Goal: Register for event/course

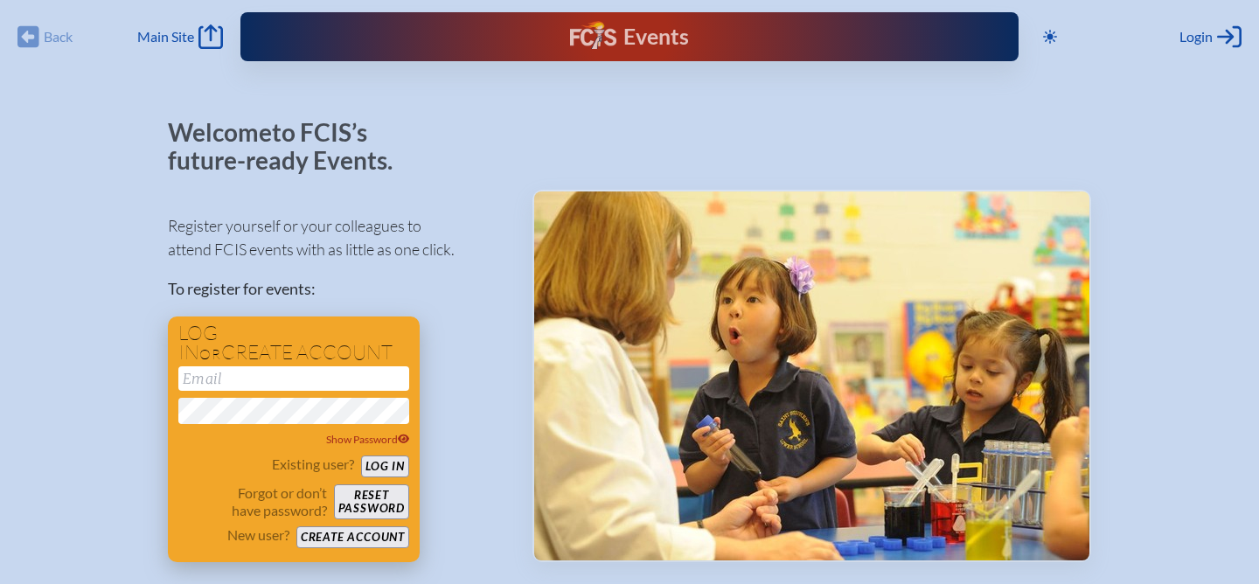
type input "[EMAIL_ADDRESS][DOMAIN_NAME]"
click at [392, 470] on button "Log in" at bounding box center [385, 466] width 48 height 22
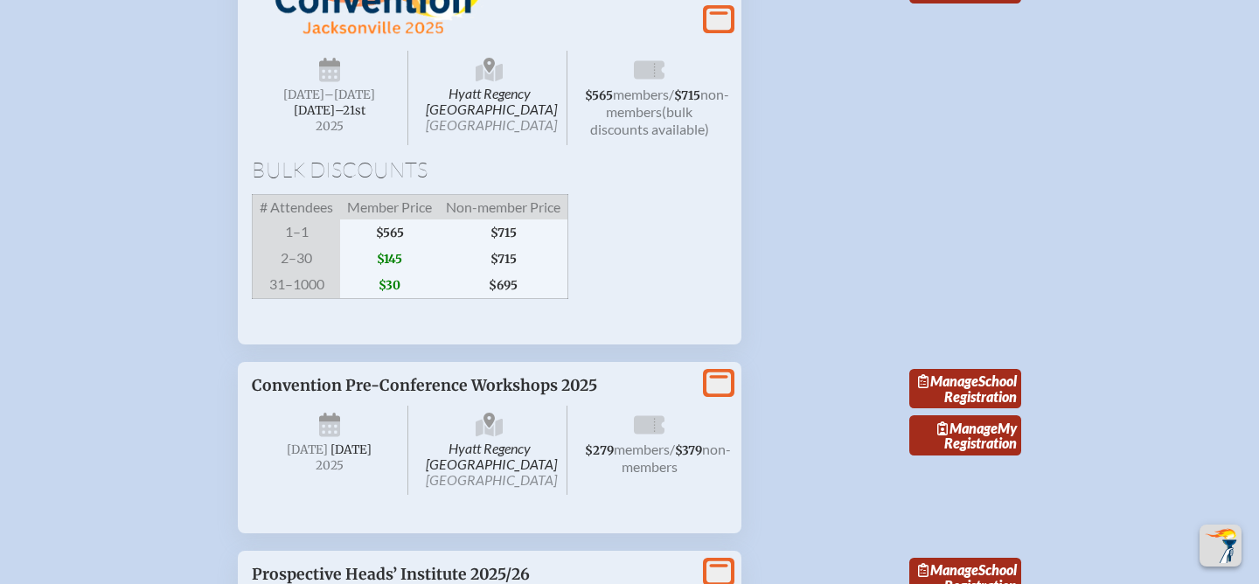
scroll to position [3459, 0]
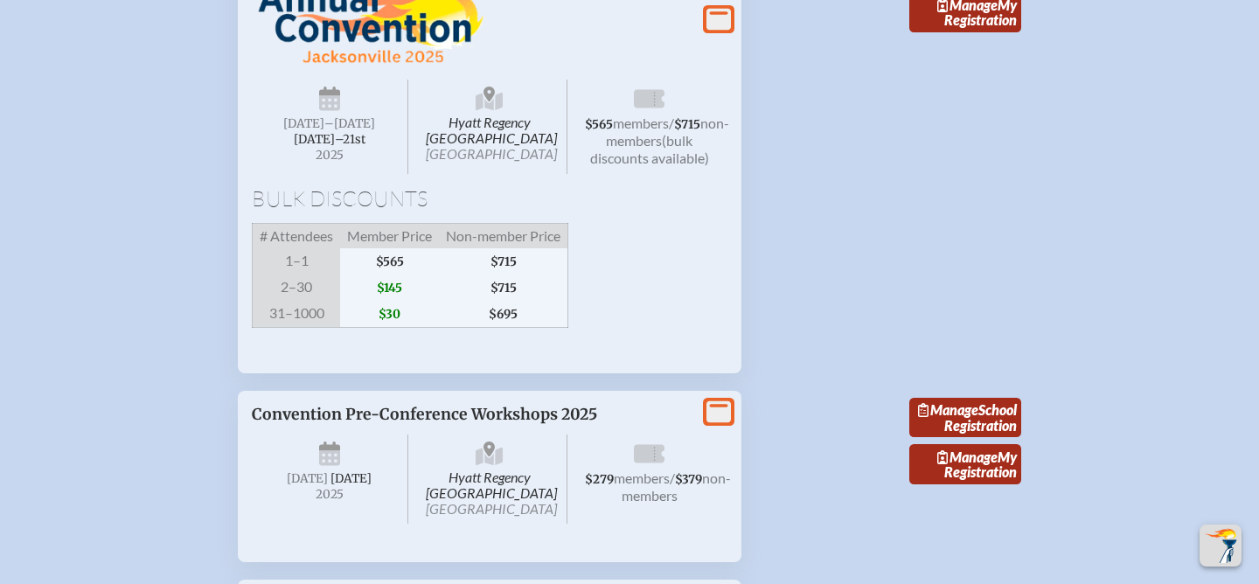
click at [489, 174] on span "Hyatt Regency Jacksonville Riverfront Jacksonville" at bounding box center [490, 127] width 156 height 94
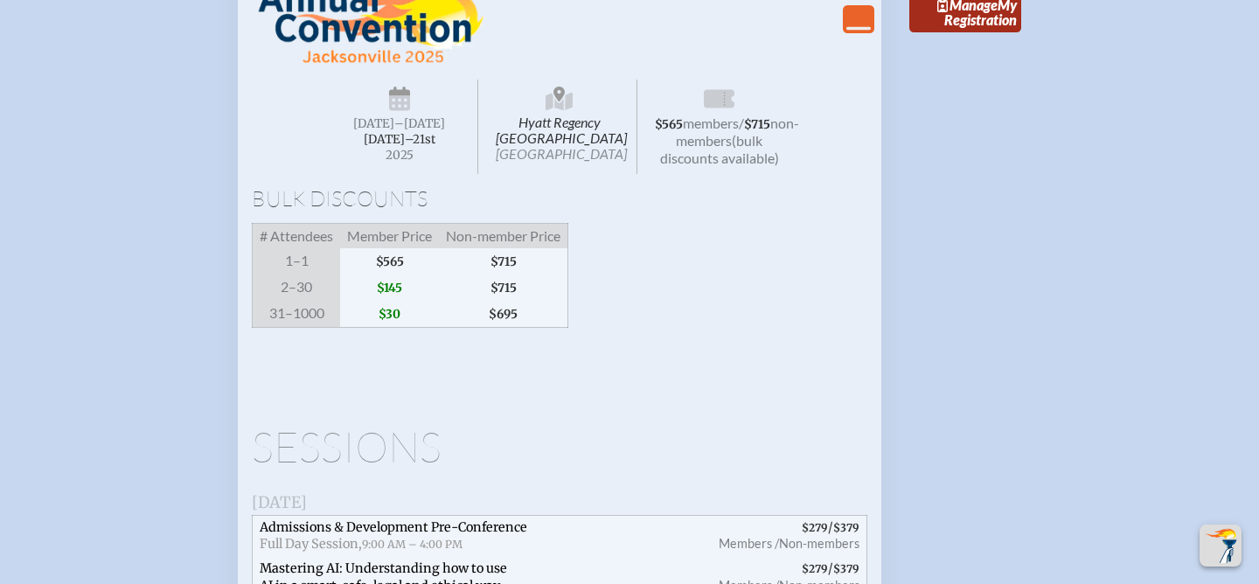
click at [555, 174] on span "Hyatt Regency Jacksonville Riverfront Jacksonville" at bounding box center [560, 127] width 156 height 94
click at [557, 101] on icon at bounding box center [558, 94] width 11 height 15
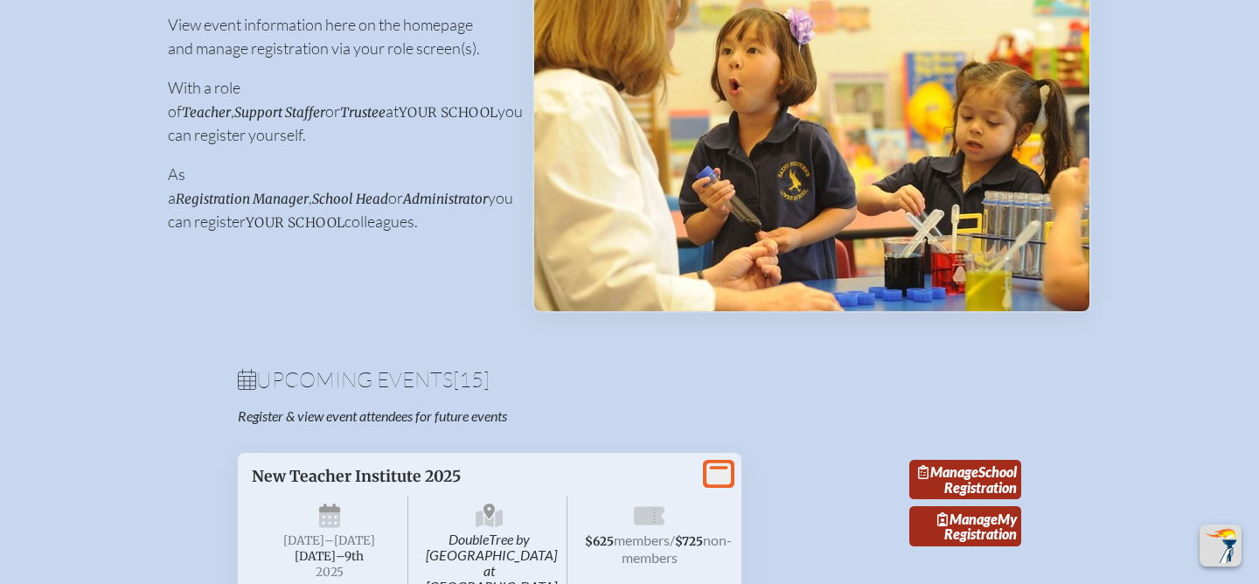
scroll to position [0, 0]
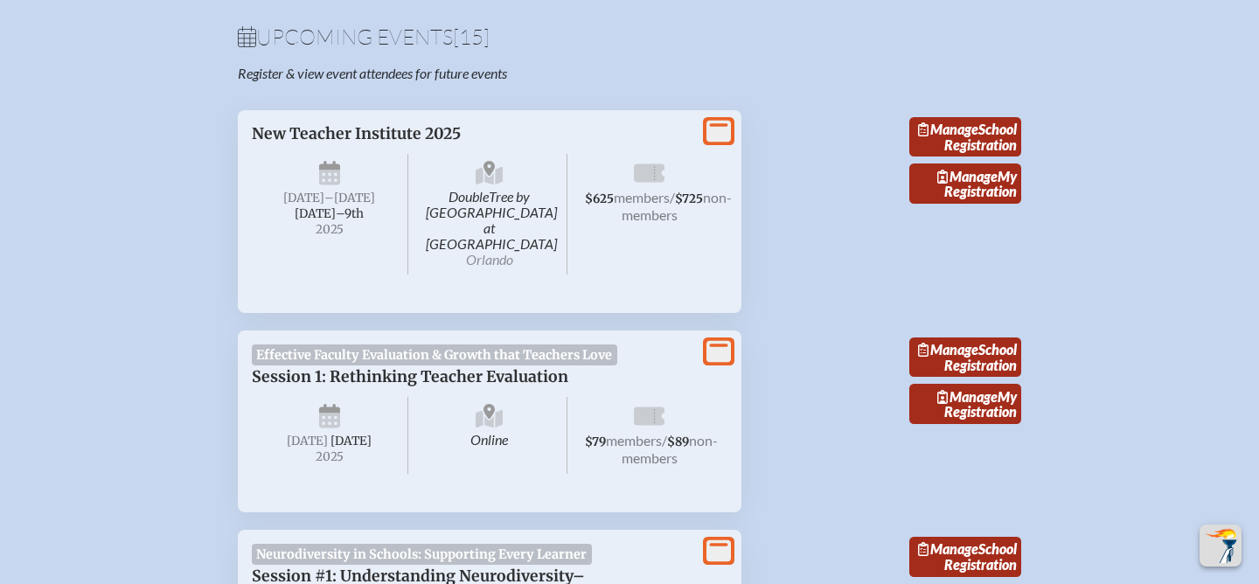
scroll to position [601, 0]
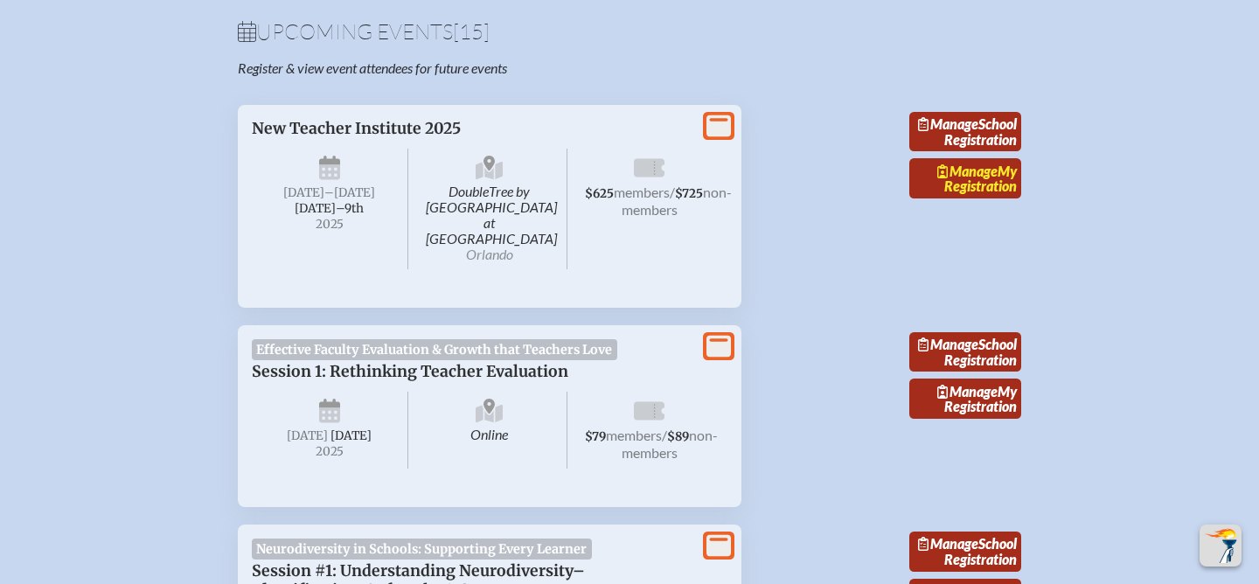
click at [960, 191] on link "Manage My Registration" at bounding box center [965, 178] width 112 height 40
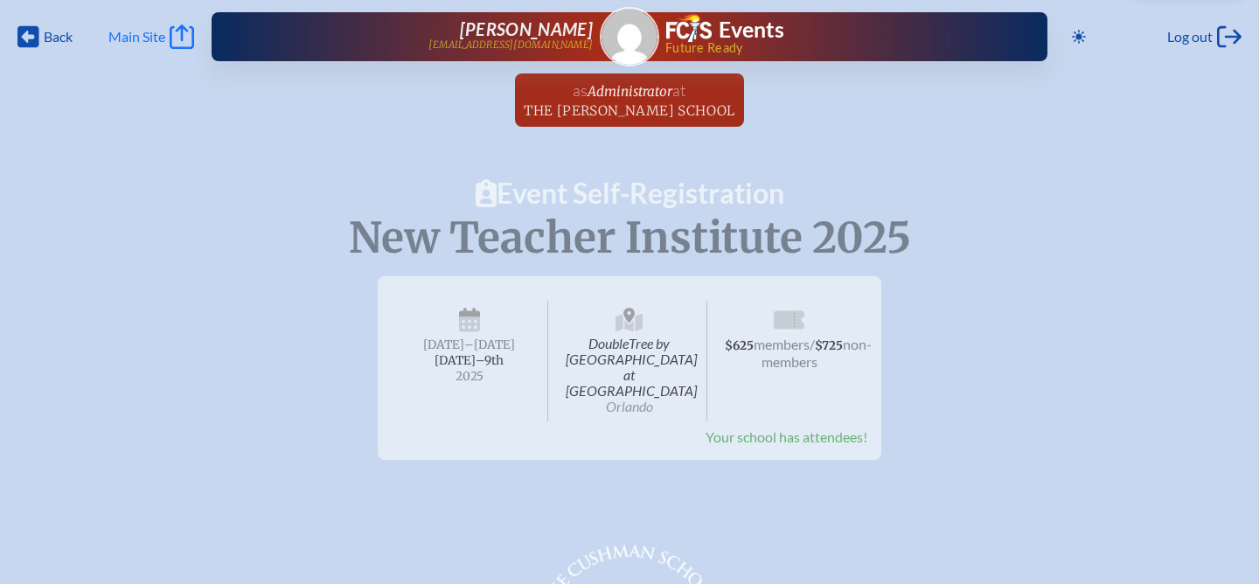
click at [137, 36] on span "Main Site" at bounding box center [136, 36] width 57 height 17
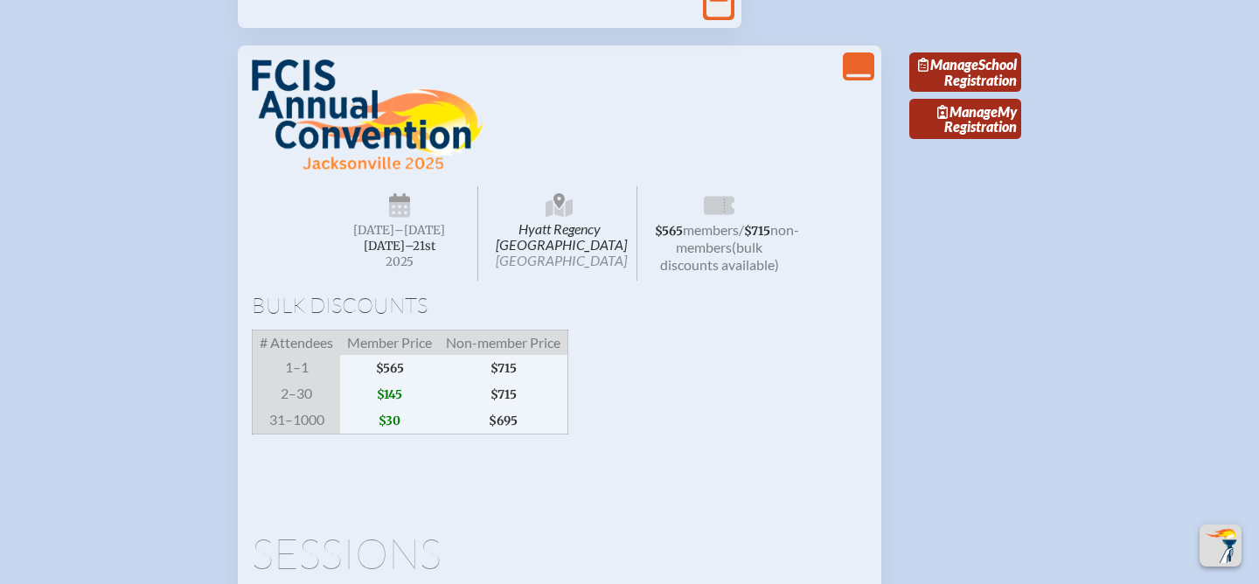
scroll to position [3365, 0]
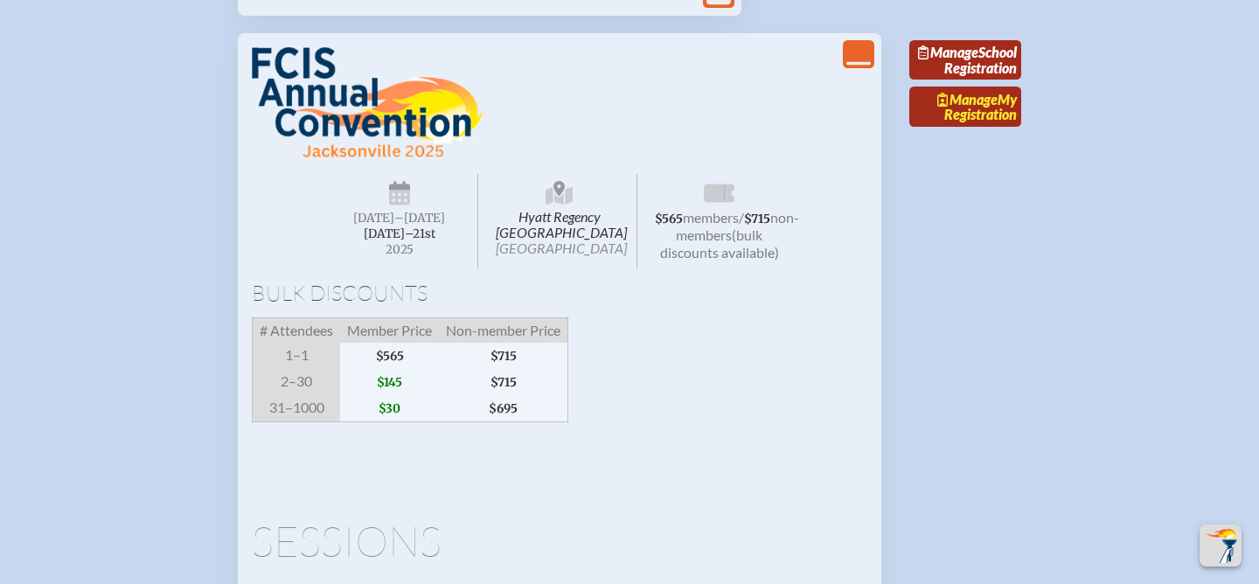
click at [987, 108] on span "Manage" at bounding box center [967, 99] width 60 height 17
